Goal: Task Accomplishment & Management: Manage account settings

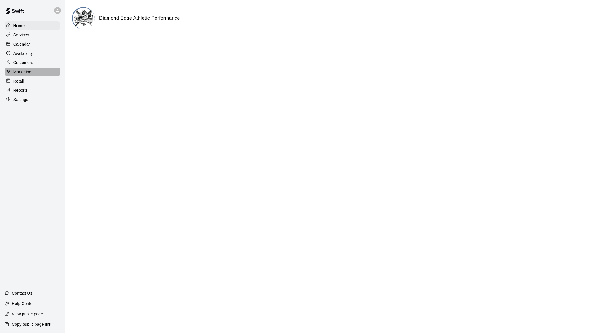
click at [27, 75] on p "Marketing" at bounding box center [22, 72] width 18 height 6
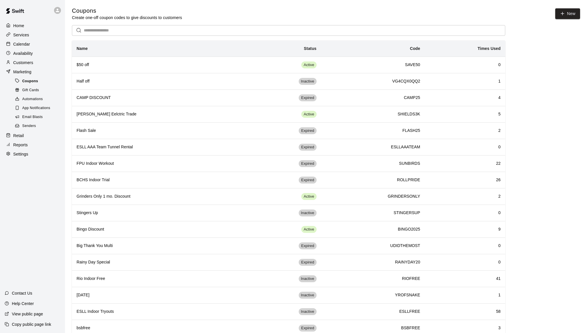
click at [36, 81] on span "Coupons" at bounding box center [30, 82] width 16 height 6
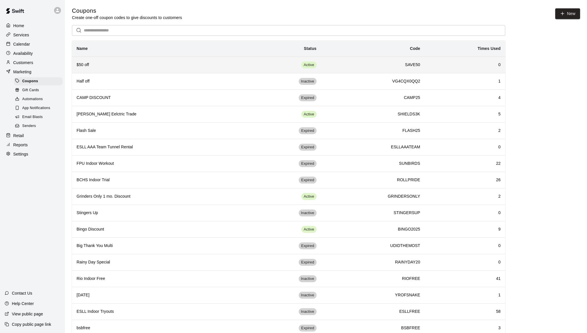
click at [100, 65] on h6 "$50 off" at bounding box center [158, 65] width 163 height 6
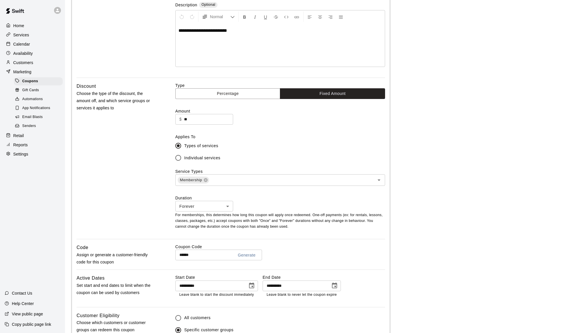
scroll to position [87, 0]
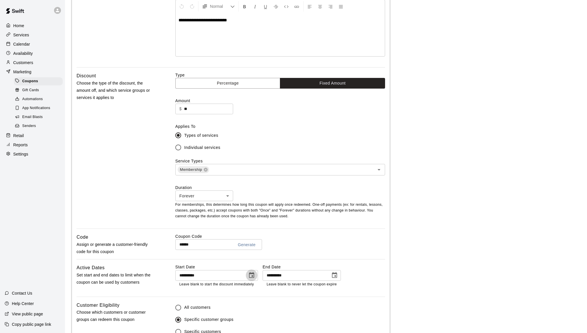
click at [251, 278] on icon "Choose date, selected date is Sep 15, 2025" at bounding box center [251, 275] width 7 height 7
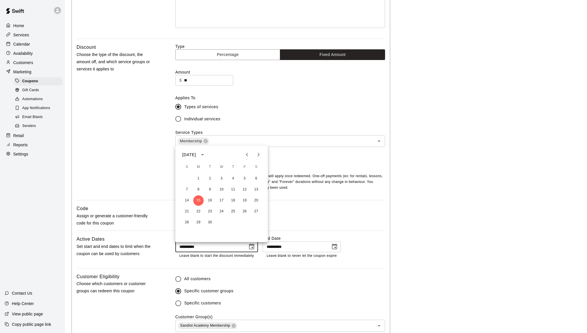
scroll to position [116, 0]
click at [184, 199] on button "14" at bounding box center [187, 200] width 10 height 10
type input "**********"
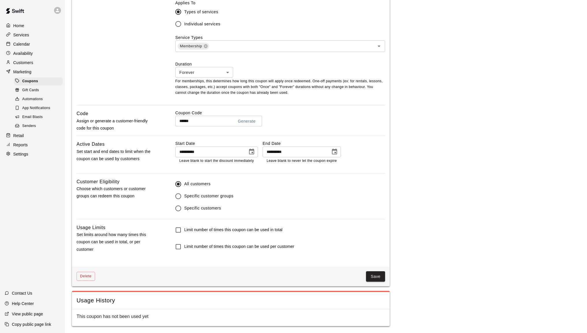
scroll to position [212, 0]
click at [372, 276] on button "Save" at bounding box center [375, 277] width 19 height 11
